Goal: Task Accomplishment & Management: Use online tool/utility

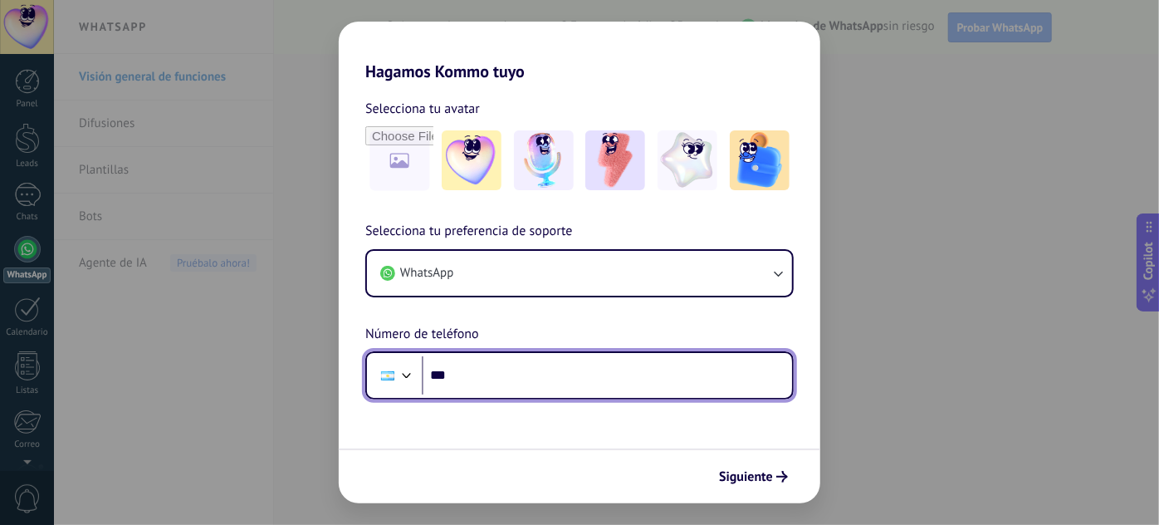
click at [512, 378] on input "***" at bounding box center [607, 375] width 370 height 38
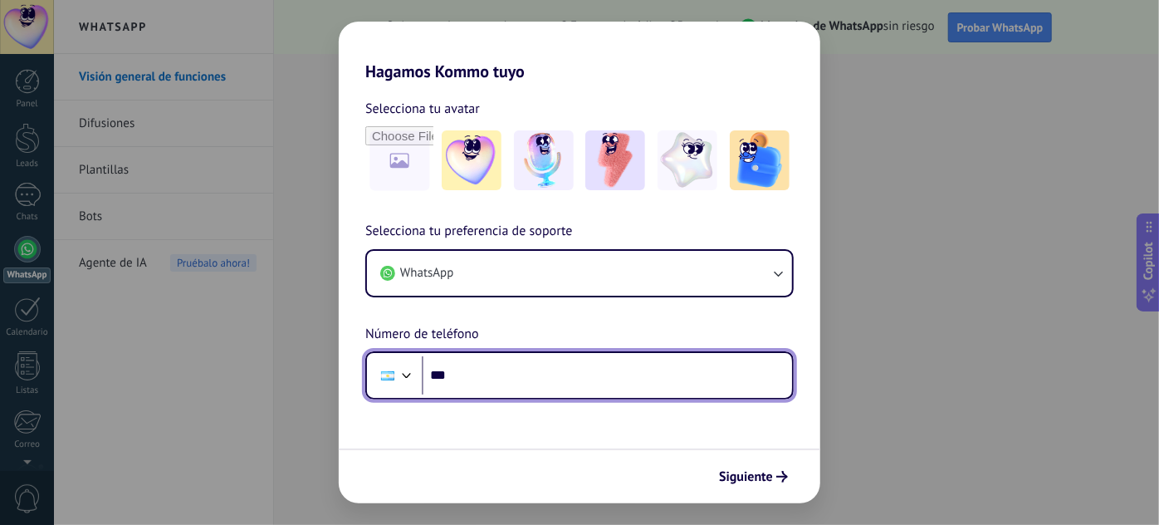
click at [549, 362] on input "***" at bounding box center [607, 375] width 370 height 38
type input "**********"
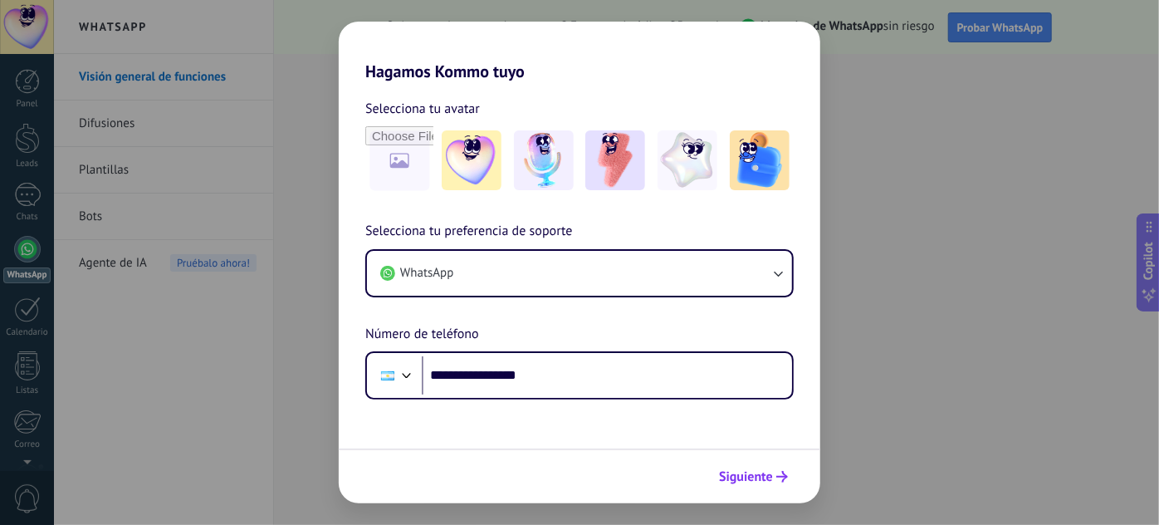
click at [755, 463] on div "Siguiente" at bounding box center [580, 476] width 482 height 55
click at [753, 471] on span "Siguiente" at bounding box center [746, 477] width 54 height 12
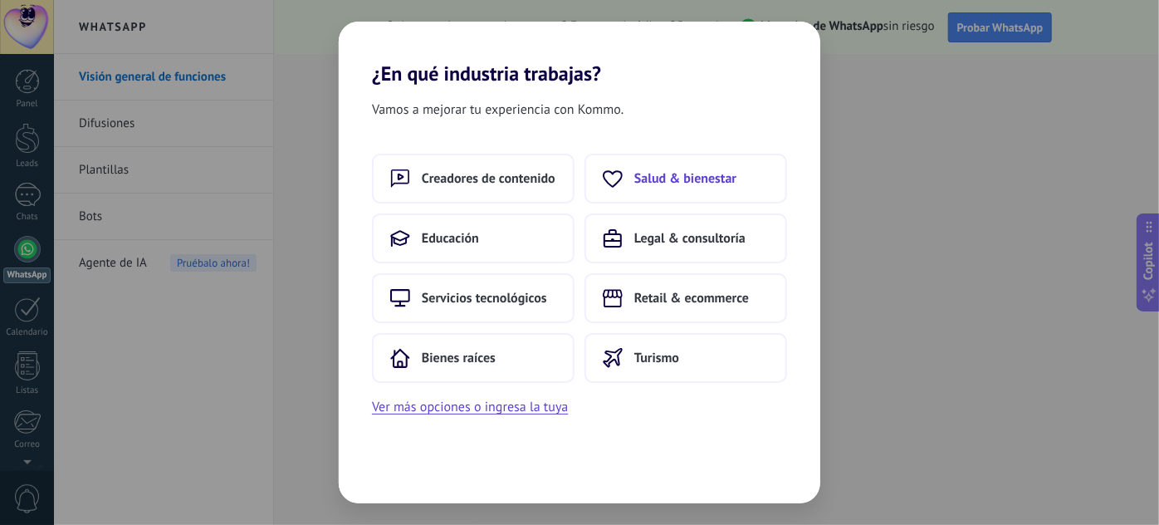
click at [690, 173] on span "Salud & bienestar" at bounding box center [686, 178] width 102 height 17
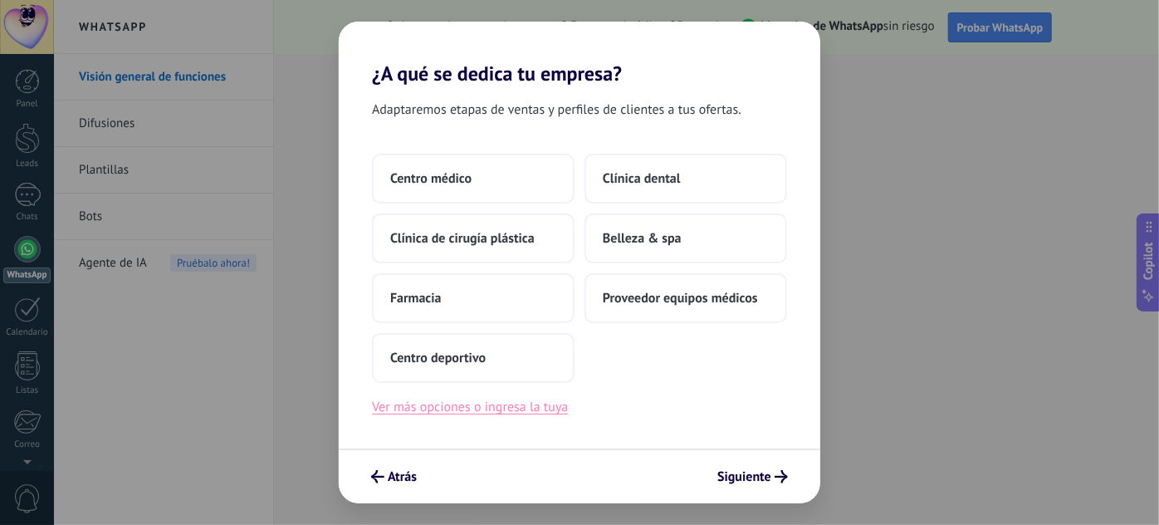
click at [440, 415] on button "Ver más opciones o ingresa la tuya" at bounding box center [470, 407] width 196 height 22
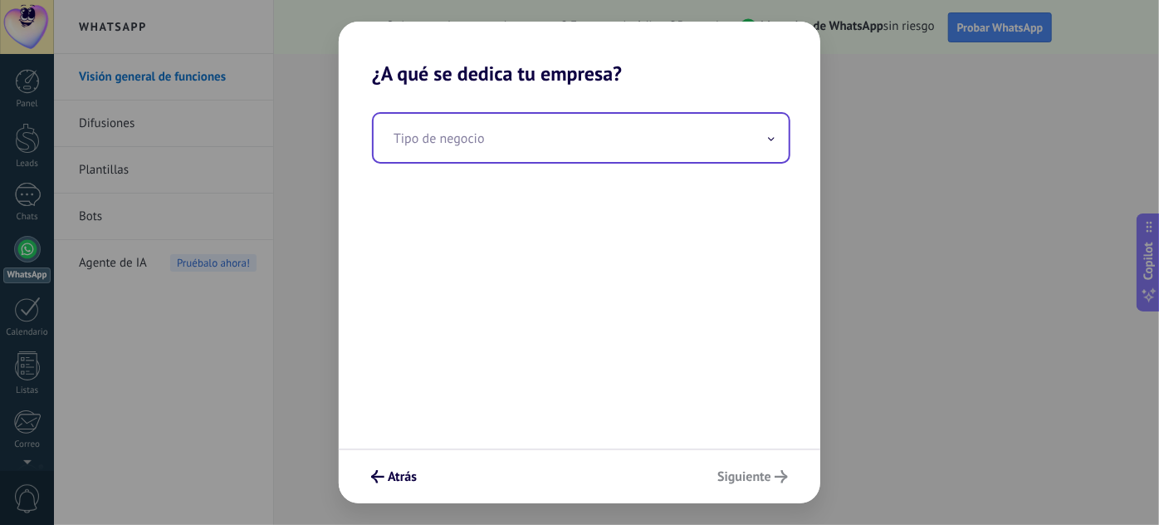
click at [512, 146] on input "text" at bounding box center [581, 138] width 415 height 48
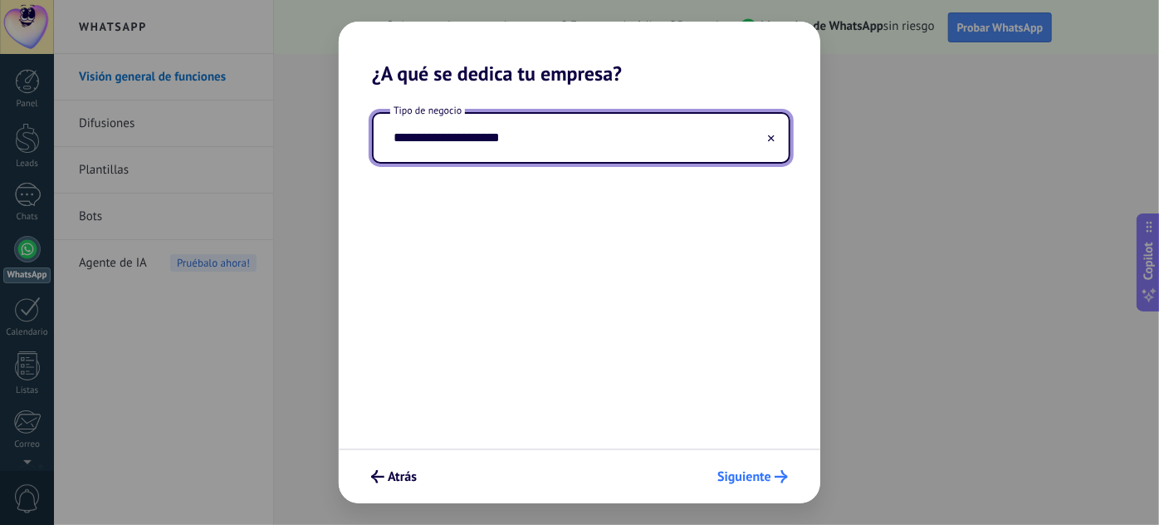
type input "**********"
click at [778, 480] on icon "submit" at bounding box center [781, 476] width 13 height 13
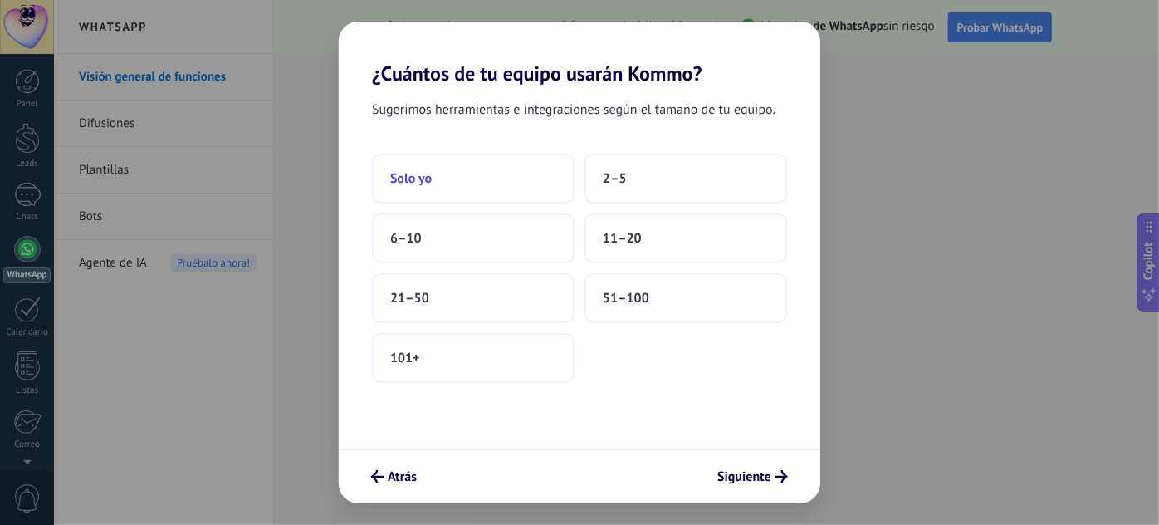
click at [472, 184] on button "Solo yo" at bounding box center [473, 179] width 203 height 50
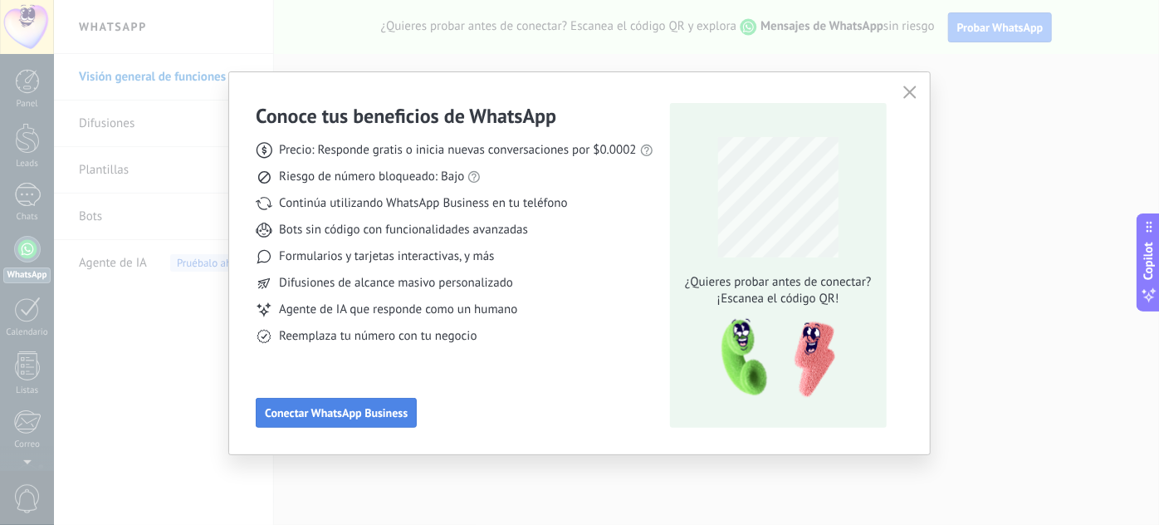
click at [370, 411] on span "Conectar WhatsApp Business" at bounding box center [336, 413] width 143 height 12
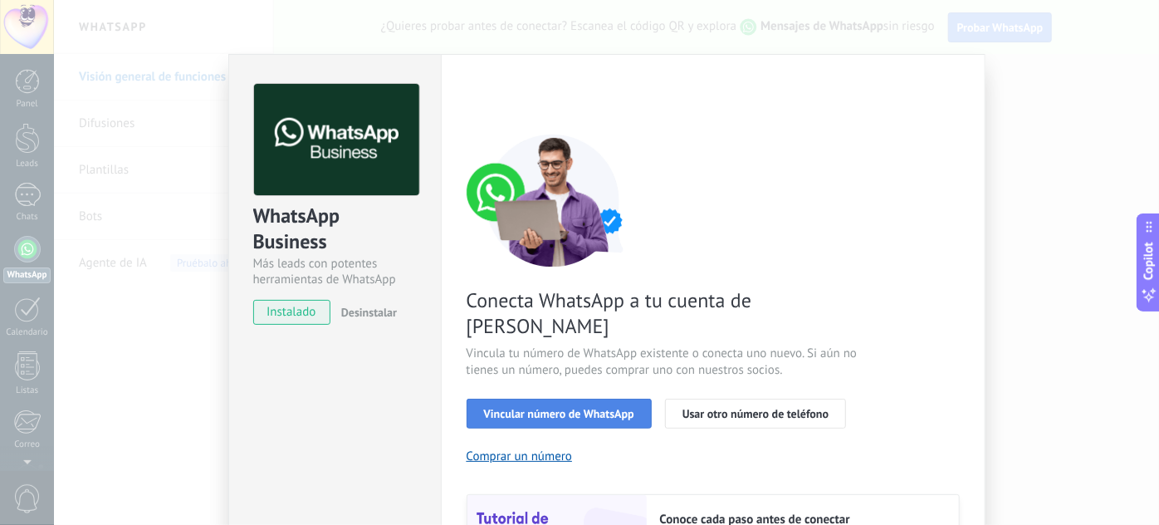
scroll to position [100, 0]
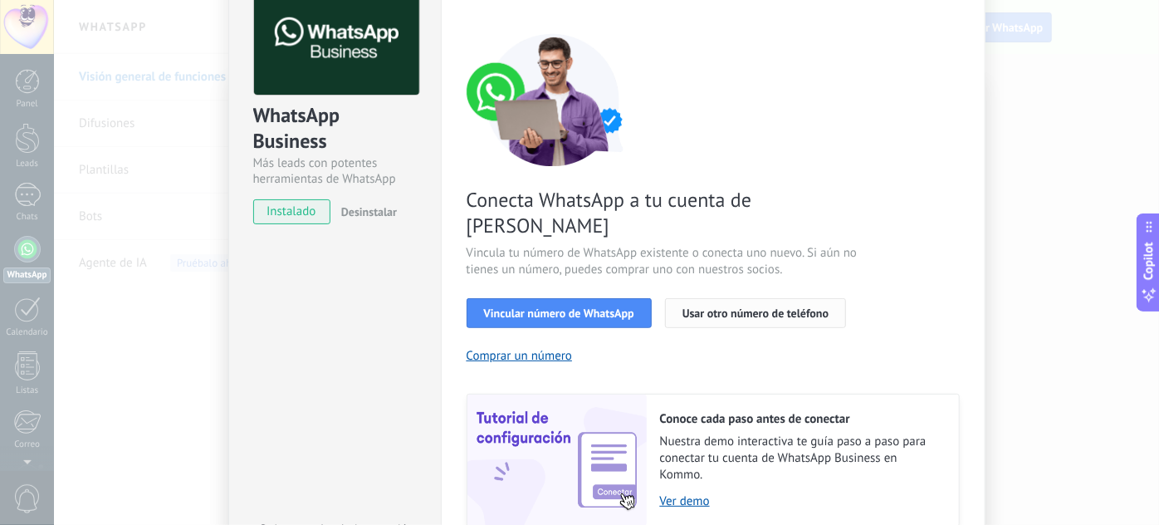
click at [709, 307] on span "Usar otro número de teléfono" at bounding box center [756, 313] width 146 height 12
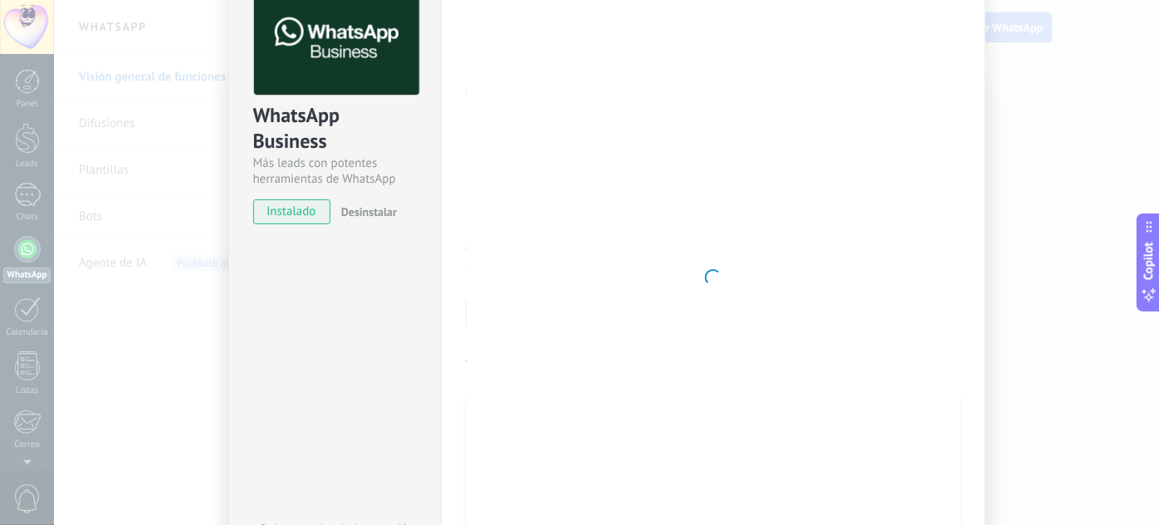
click at [840, 493] on div at bounding box center [713, 277] width 493 height 588
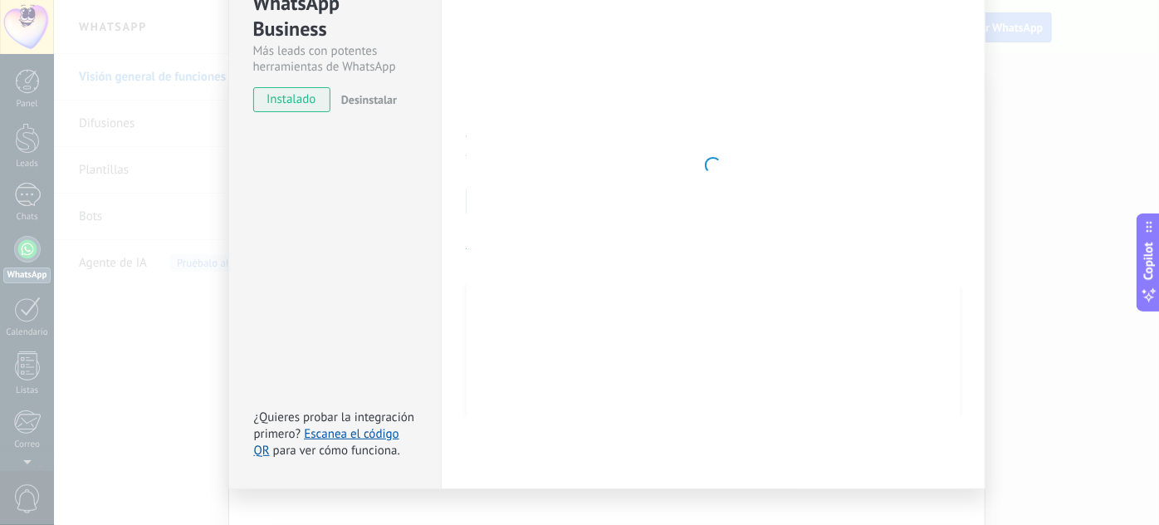
scroll to position [0, 0]
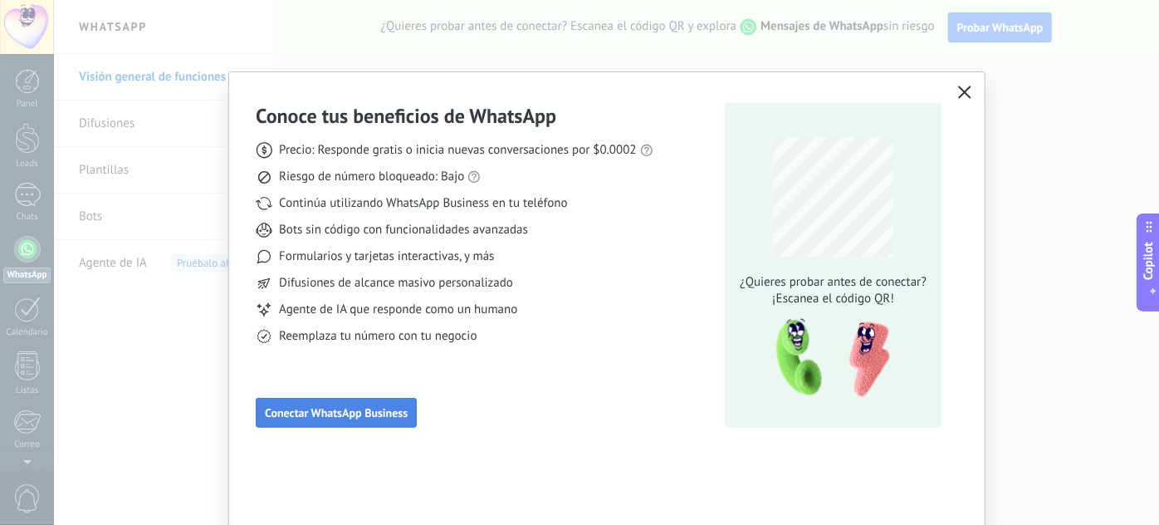
click at [365, 419] on span "Conectar WhatsApp Business" at bounding box center [336, 413] width 143 height 12
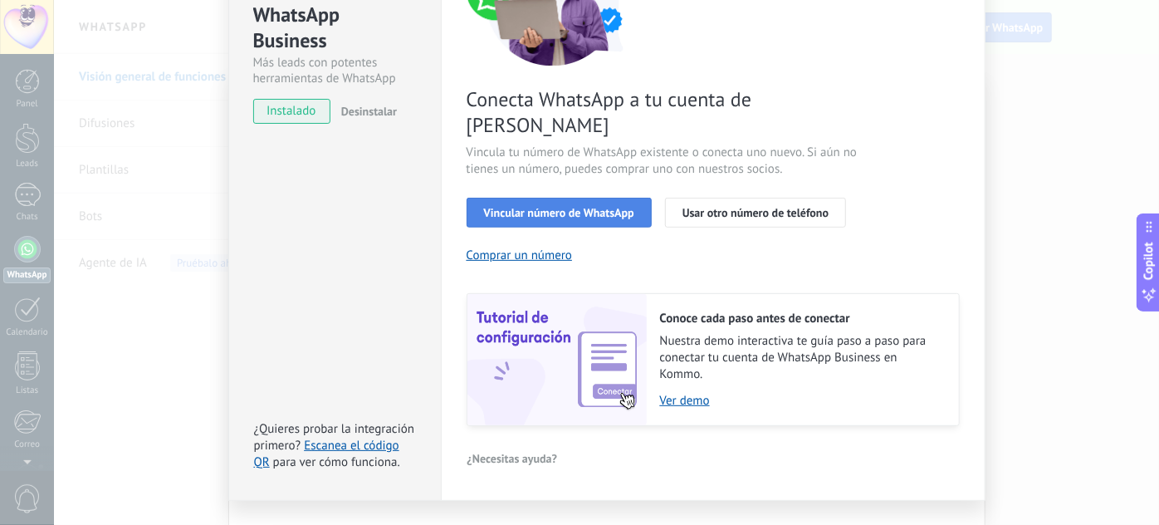
click at [574, 207] on span "Vincular número de WhatsApp" at bounding box center [559, 213] width 150 height 12
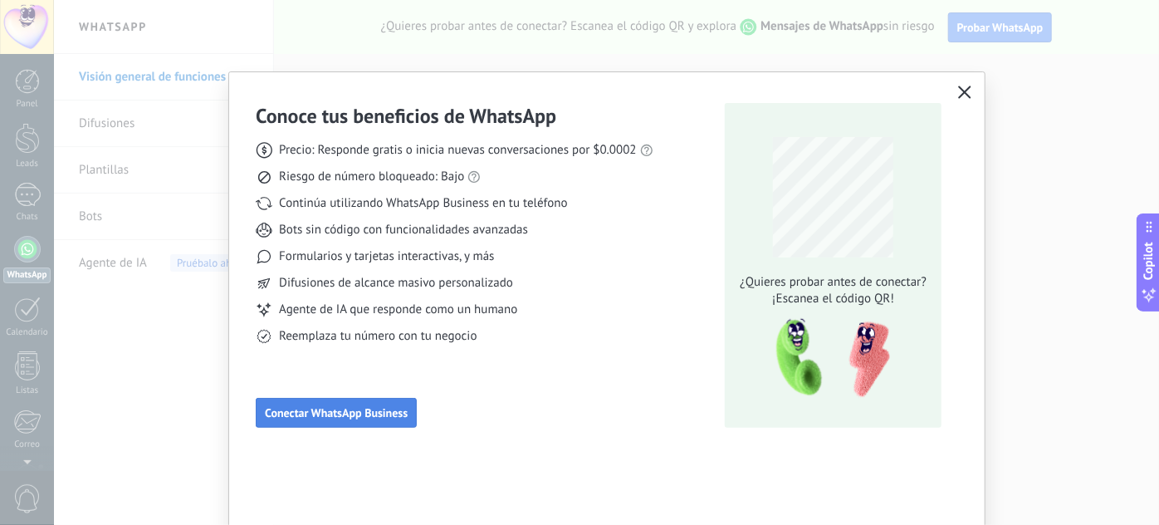
click at [355, 416] on span "Conectar WhatsApp Business" at bounding box center [336, 413] width 143 height 12
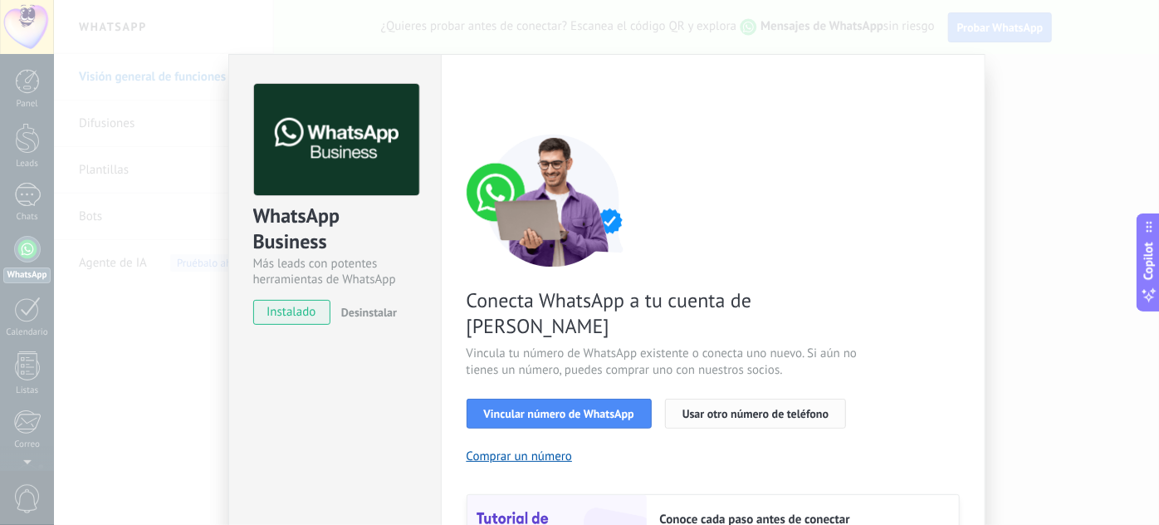
click at [708, 408] on span "Usar otro número de teléfono" at bounding box center [756, 414] width 146 height 12
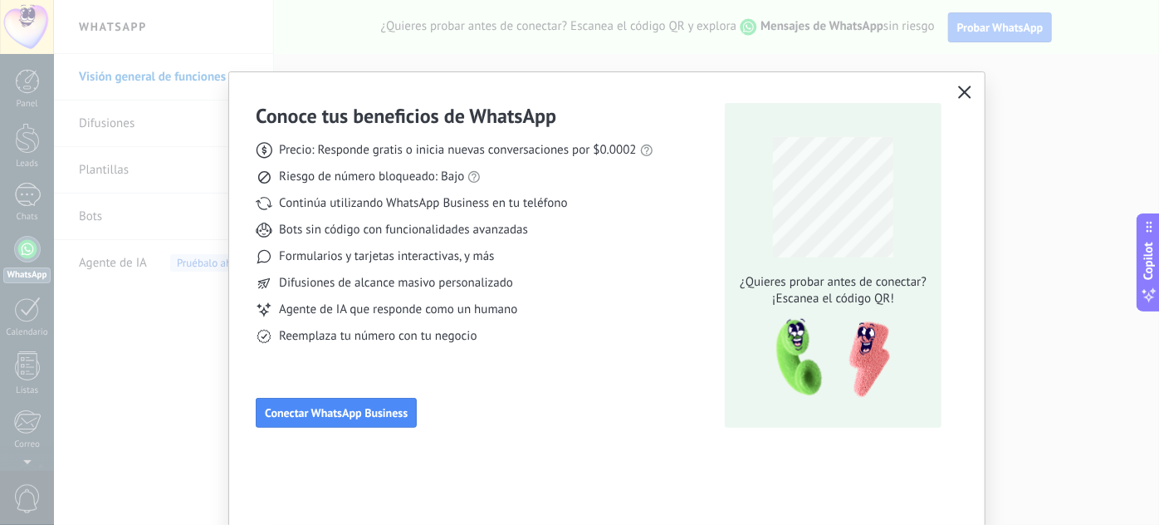
click at [958, 92] on icon "button" at bounding box center [964, 92] width 13 height 13
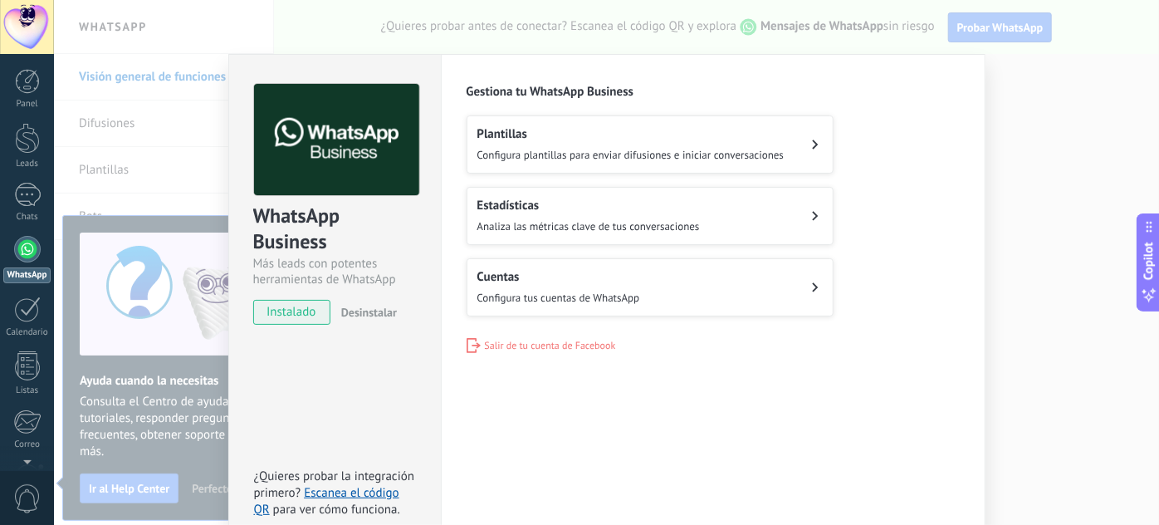
click at [543, 272] on h2 "Cuentas" at bounding box center [559, 277] width 163 height 16
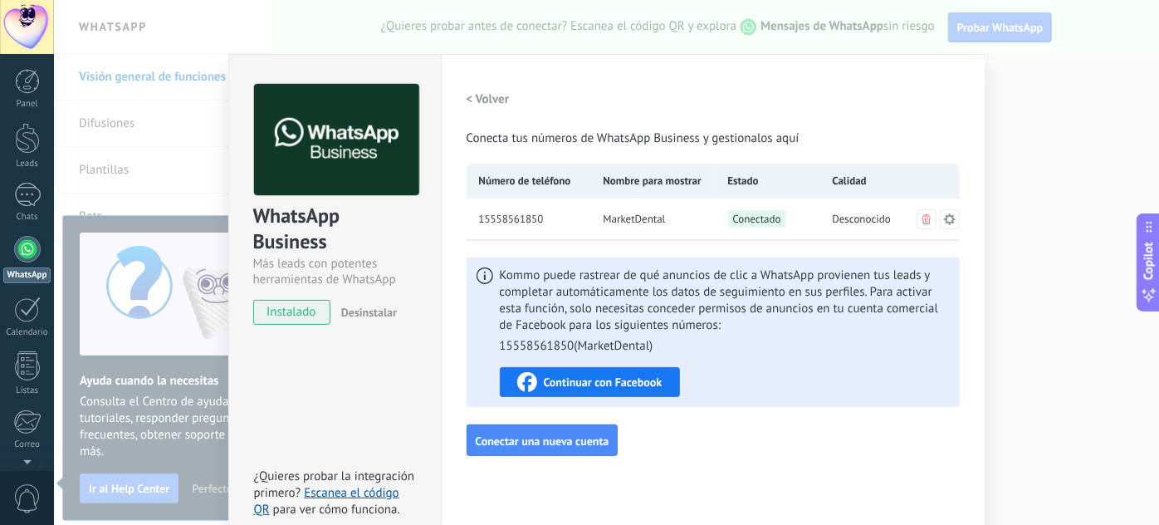
click at [596, 390] on div "Continuar con Facebook" at bounding box center [589, 382] width 145 height 20
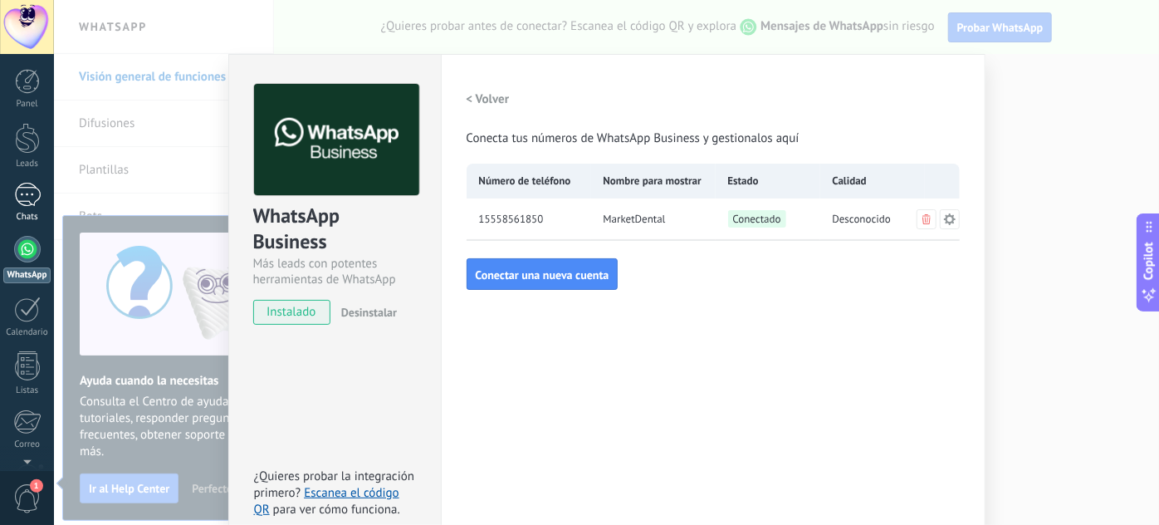
click at [40, 200] on div at bounding box center [27, 195] width 27 height 24
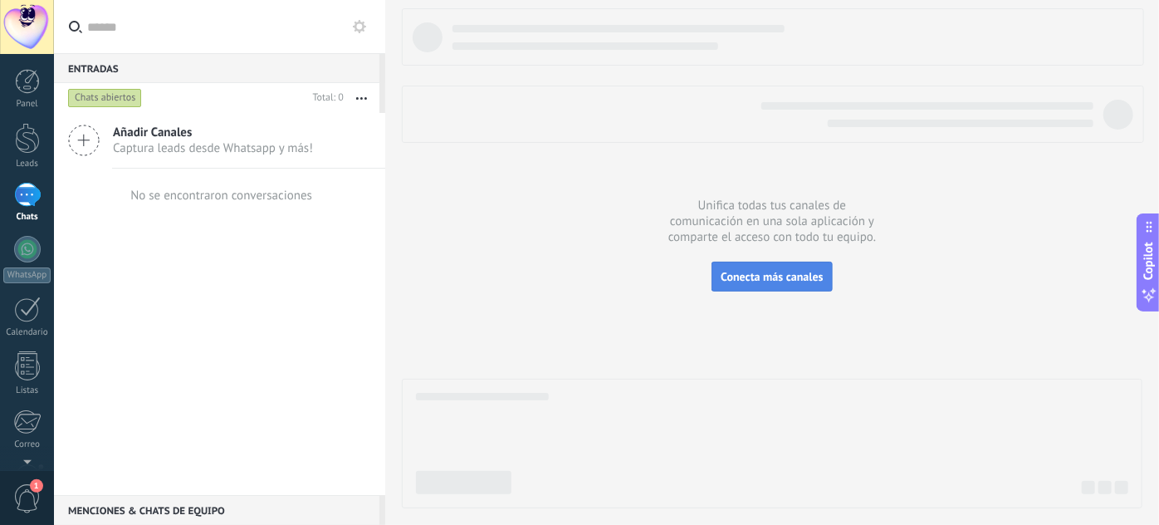
click at [731, 274] on span "Conecta más canales" at bounding box center [772, 276] width 102 height 15
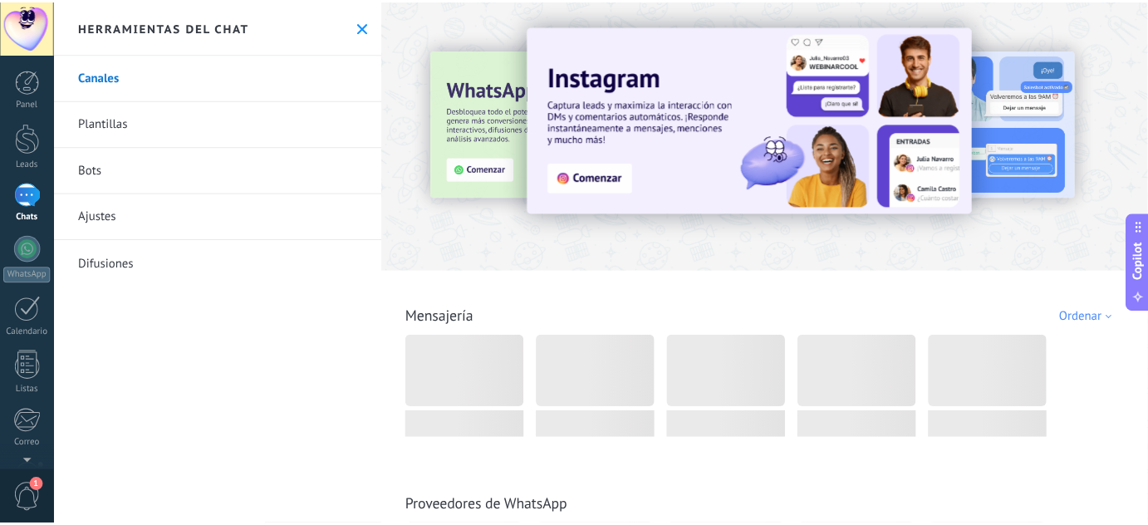
scroll to position [201, 0]
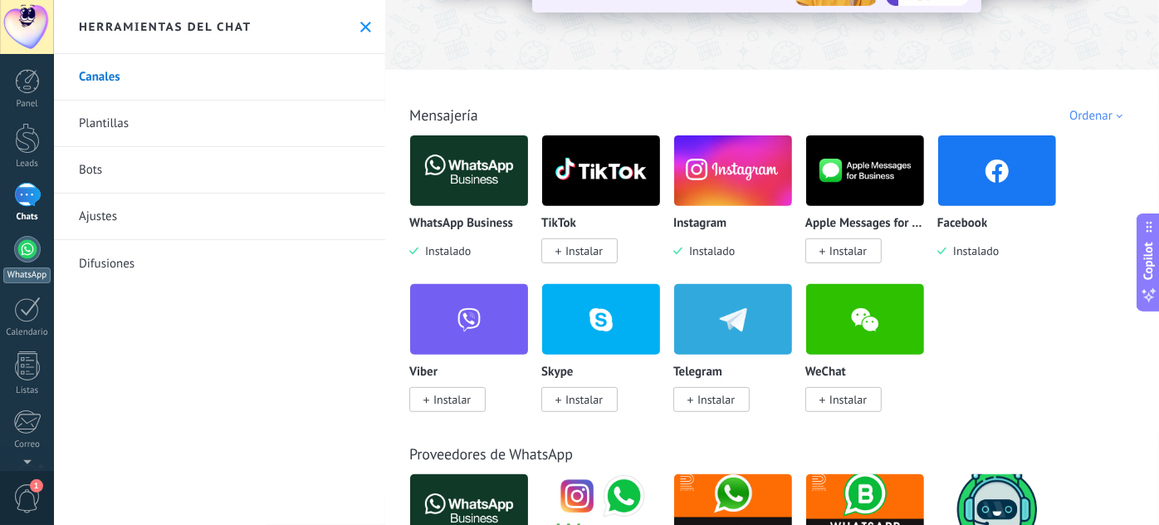
click at [40, 254] on link "WhatsApp" at bounding box center [27, 259] width 54 height 47
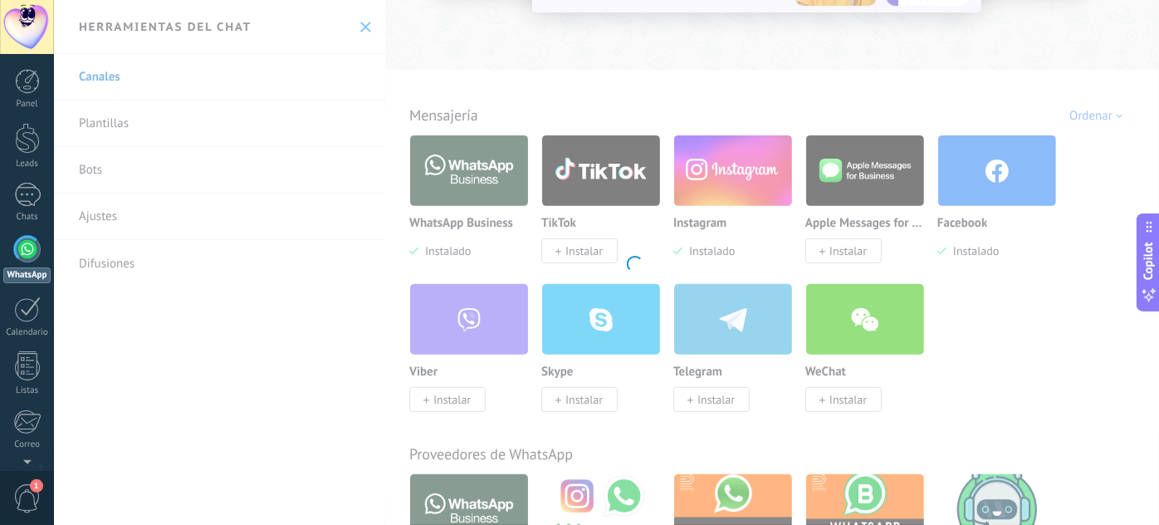
click at [32, 252] on div at bounding box center [27, 249] width 27 height 27
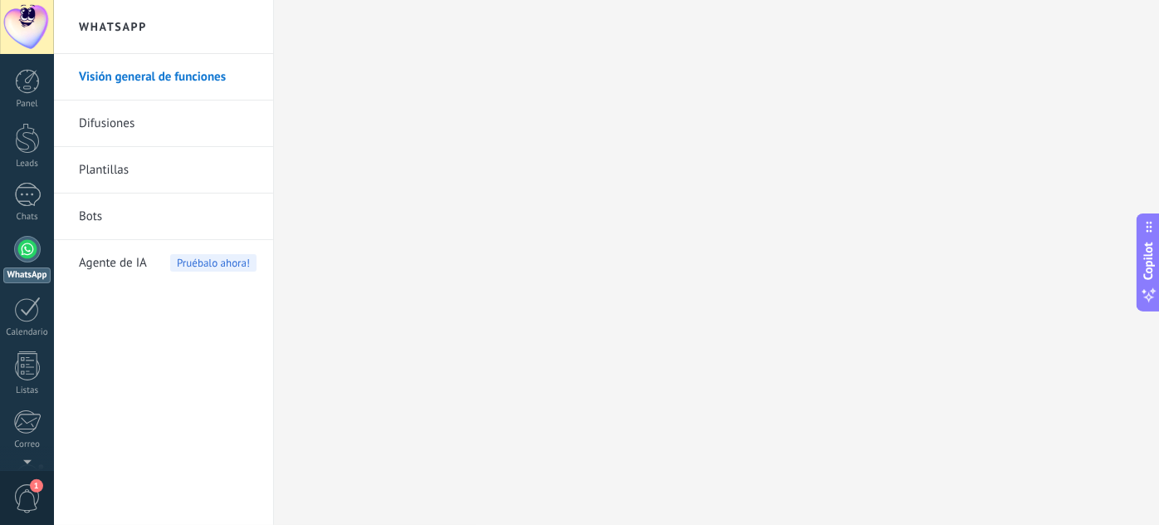
click at [97, 262] on span "Agente de IA" at bounding box center [113, 263] width 68 height 47
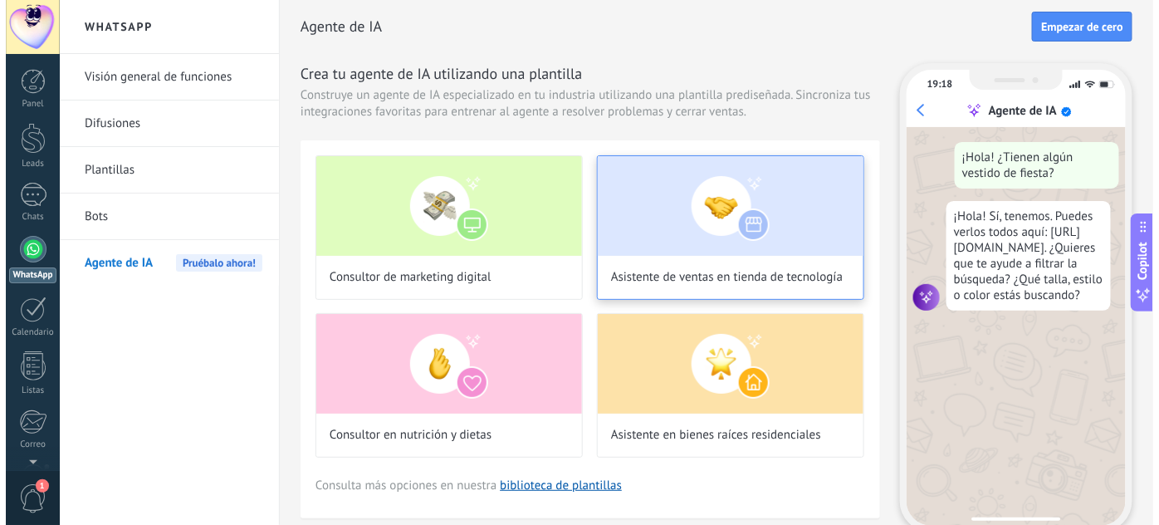
scroll to position [27, 0]
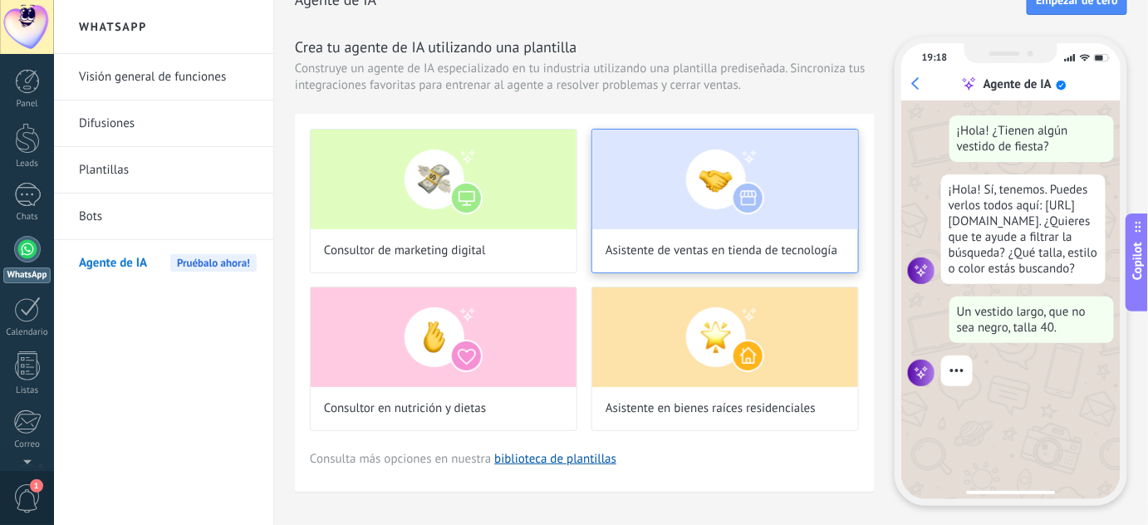
click at [742, 178] on img at bounding box center [725, 180] width 266 height 100
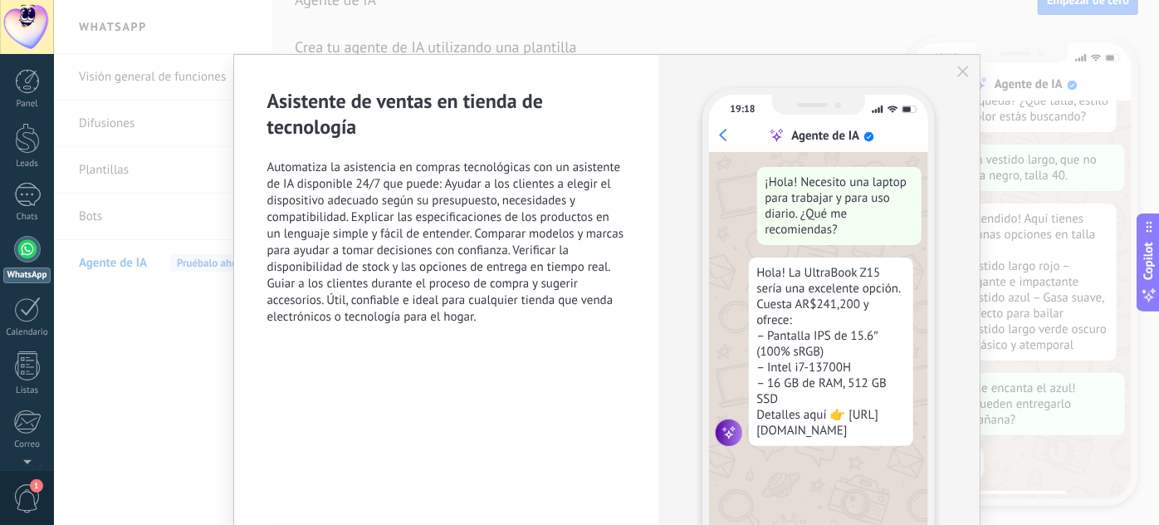
scroll to position [120, 0]
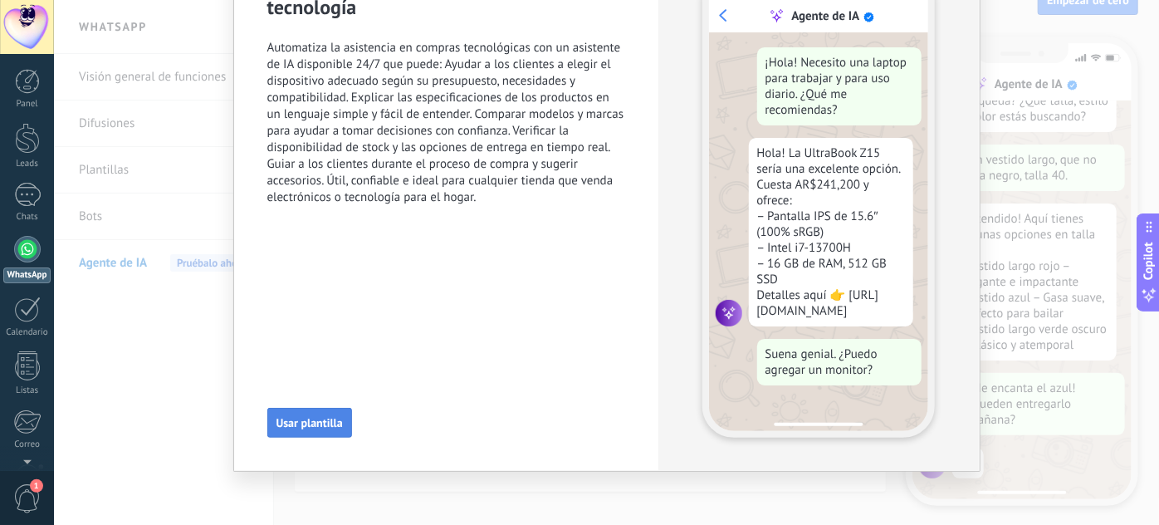
click at [330, 417] on span "Usar plantilla" at bounding box center [310, 423] width 66 height 12
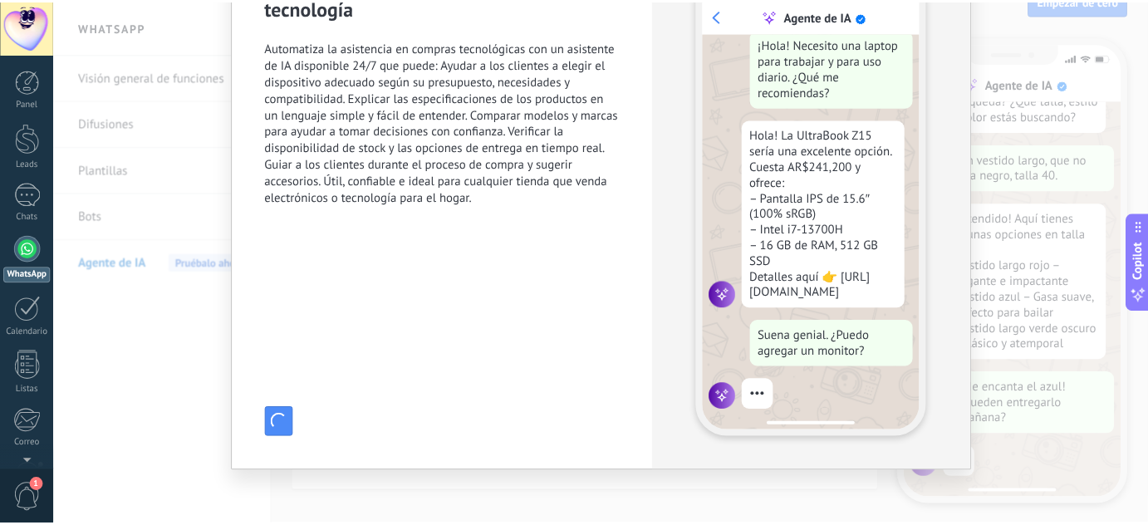
scroll to position [213, 0]
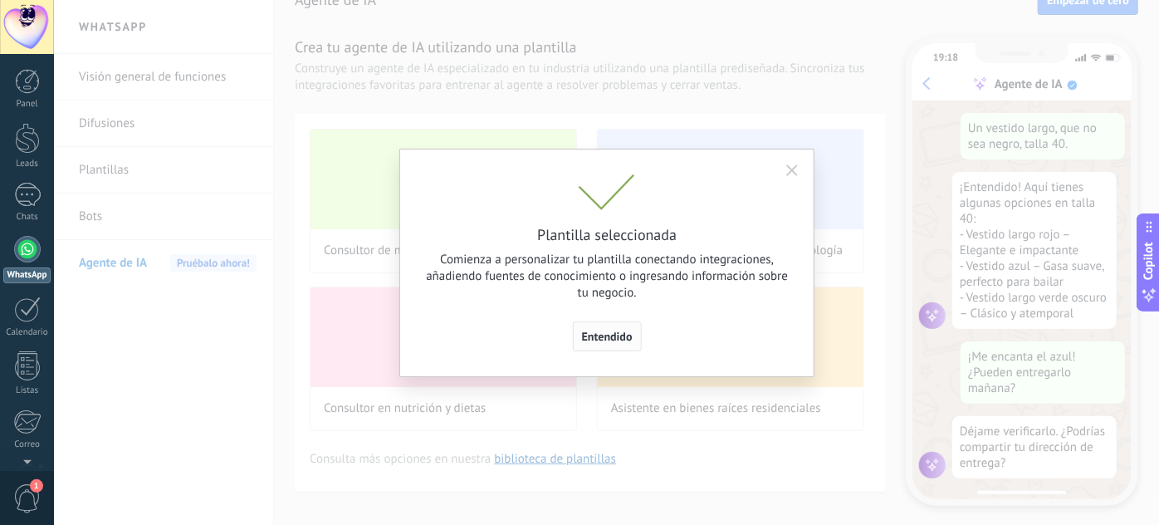
click at [626, 327] on button "Entendido" at bounding box center [607, 336] width 69 height 30
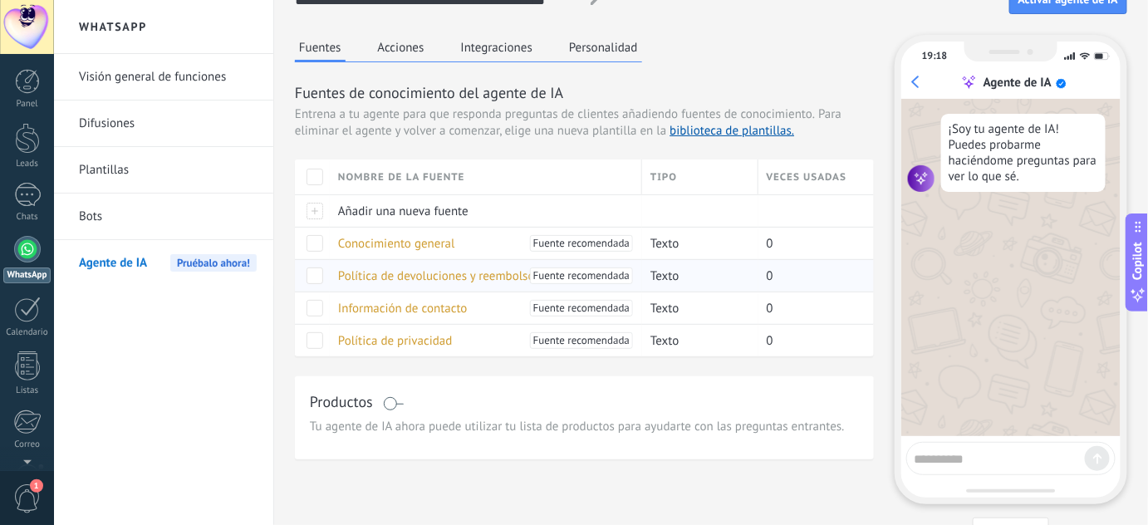
scroll to position [68, 0]
